Goal: Obtain resource: Obtain resource

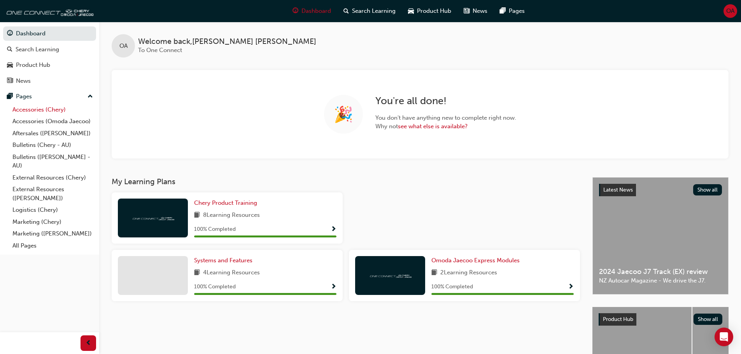
click at [59, 110] on link "Accessories (Chery)" at bounding box center [52, 110] width 87 height 12
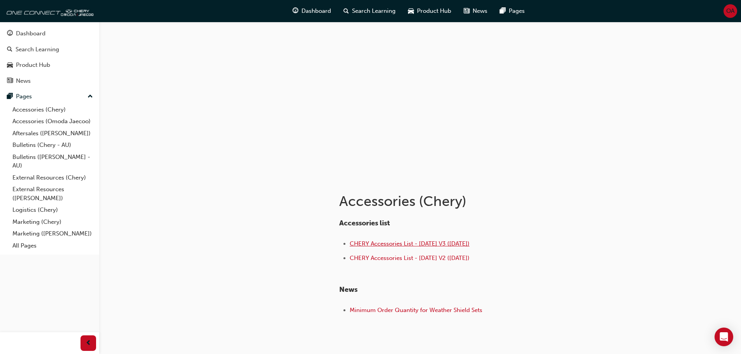
click at [442, 242] on span "CHERY Accessories List - Aug 25 V3 (18.08.25)" at bounding box center [410, 243] width 120 height 7
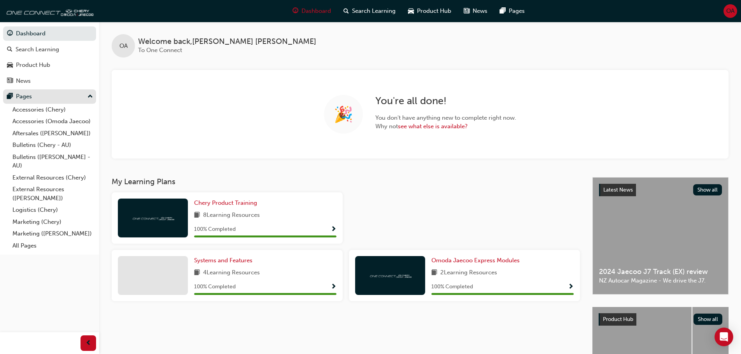
click at [53, 103] on button "Pages" at bounding box center [49, 96] width 93 height 14
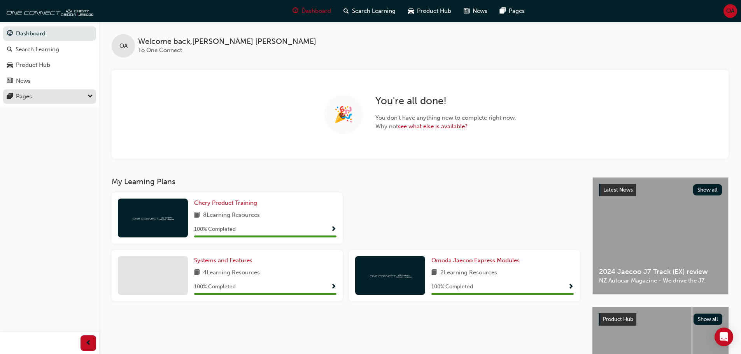
click at [42, 96] on div "Pages" at bounding box center [49, 97] width 85 height 10
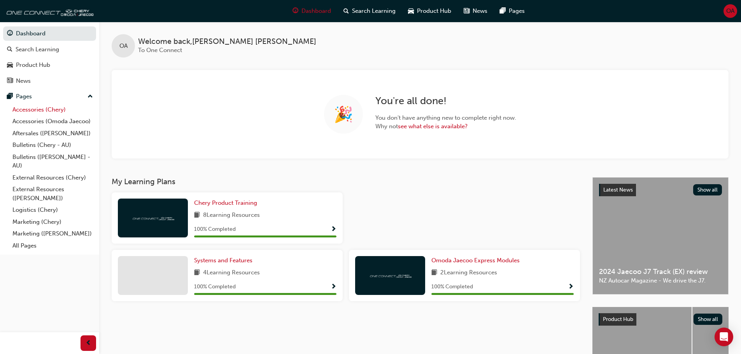
click at [46, 113] on link "Accessories (Chery)" at bounding box center [52, 110] width 87 height 12
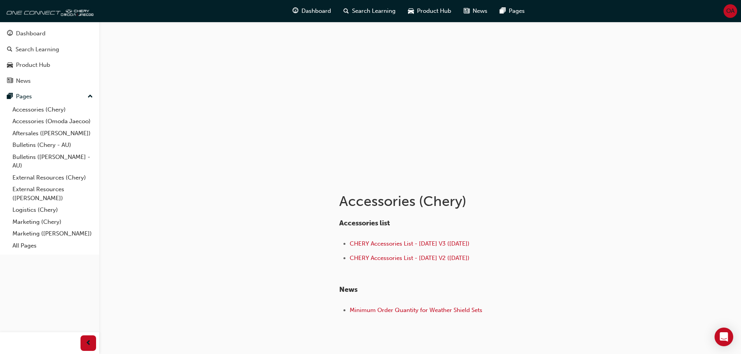
click at [380, 254] on li "CHERY Accessories List - Aug 25 V2 (08.08.25)" at bounding box center [471, 259] width 242 height 11
click at [376, 256] on span "CHERY Accessories List - Aug 25 V2 (08.08.25)" at bounding box center [410, 258] width 120 height 7
click at [416, 248] on li "CHERY Accessories List - Aug 25 V3 (18.08.25)" at bounding box center [471, 244] width 242 height 11
click at [413, 248] on li "CHERY Accessories List - Aug 25 V3 (18.08.25)" at bounding box center [471, 244] width 242 height 11
click at [411, 245] on span "CHERY Accessories List - Aug 25 V3 (18.08.25)" at bounding box center [410, 243] width 120 height 7
